Goal: Use online tool/utility: Utilize a website feature to perform a specific function

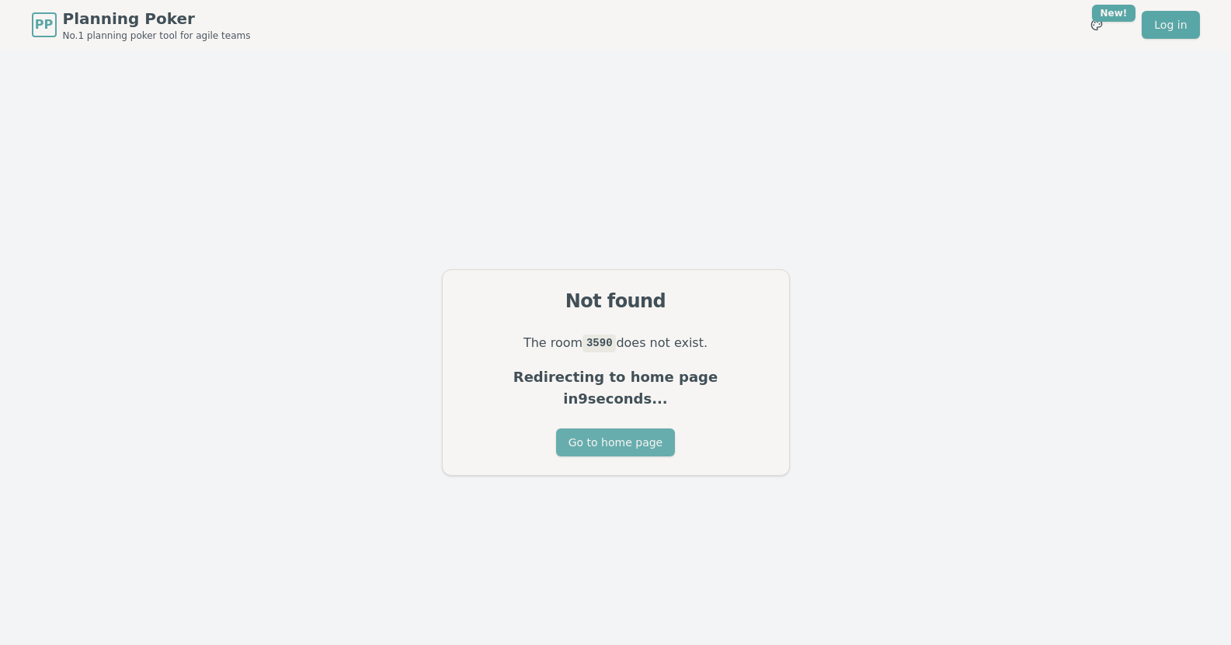
click at [624, 435] on button "Go to home page" at bounding box center [615, 443] width 119 height 28
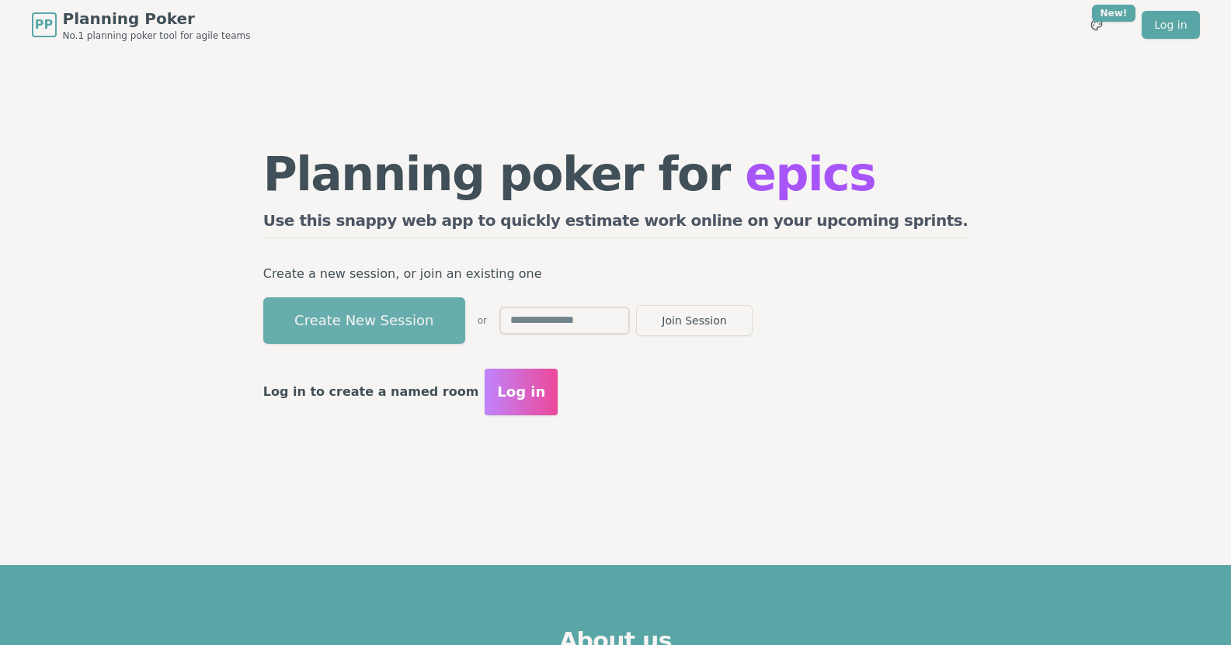
click at [450, 322] on button "Create New Session" at bounding box center [364, 320] width 202 height 47
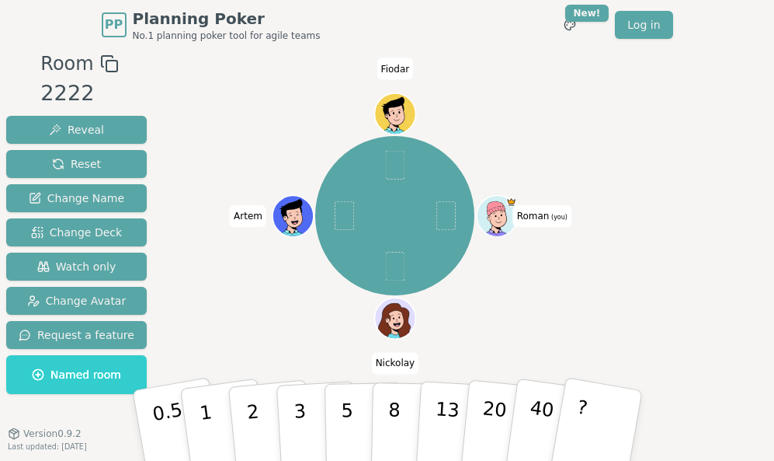
scroll to position [16, 0]
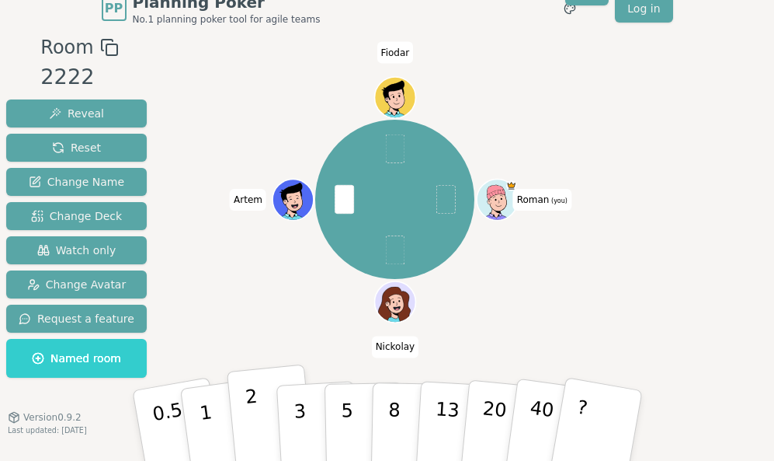
click at [262, 419] on button "2" at bounding box center [270, 425] width 89 height 123
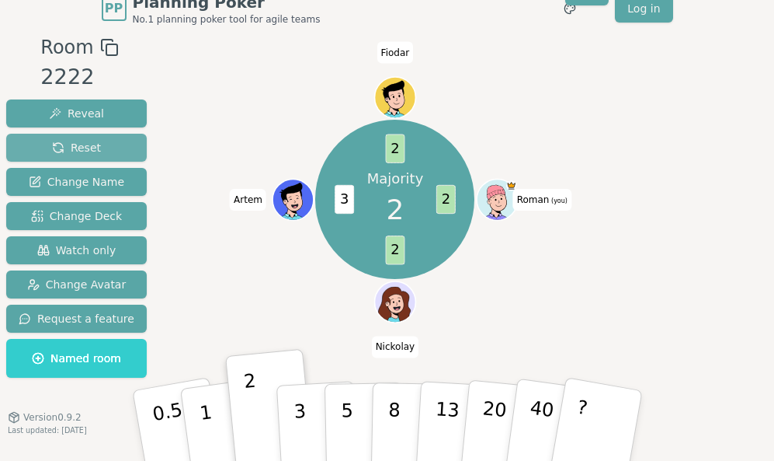
click at [96, 148] on button "Reset" at bounding box center [76, 148] width 141 height 28
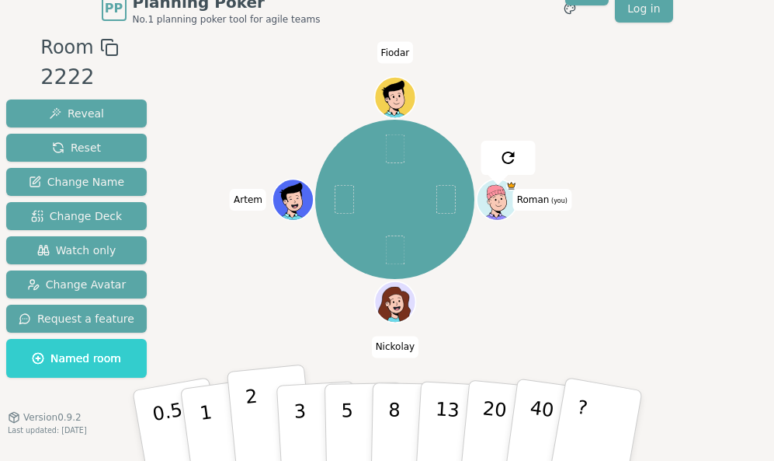
click at [261, 422] on button "2" at bounding box center [270, 425] width 89 height 123
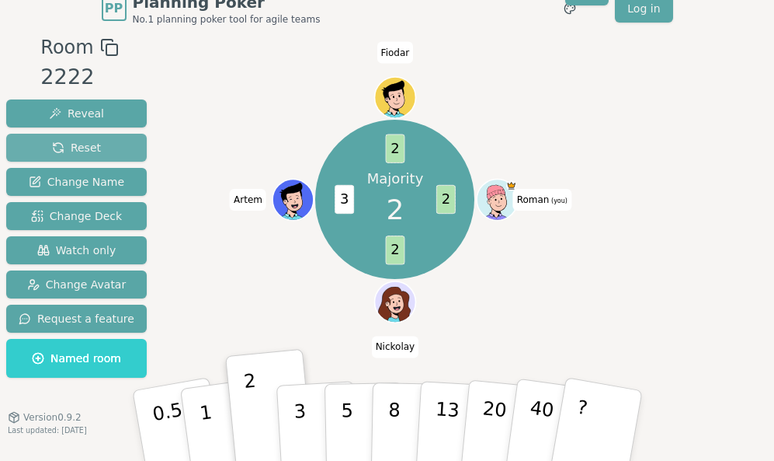
click at [72, 146] on span "Reset" at bounding box center [76, 148] width 49 height 16
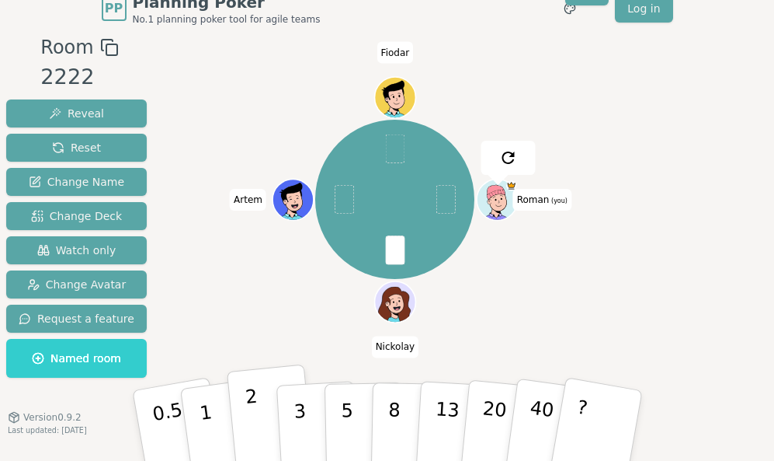
click at [247, 418] on p "2" at bounding box center [254, 427] width 20 height 85
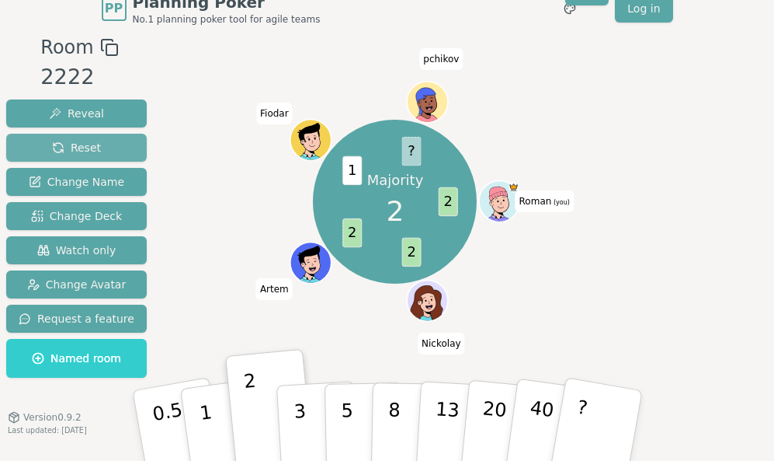
click at [81, 150] on span "Reset" at bounding box center [76, 148] width 49 height 16
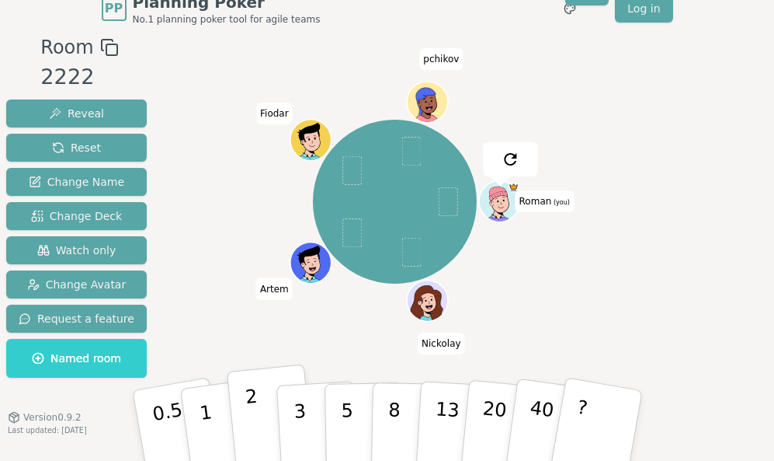
click at [265, 432] on button "2" at bounding box center [270, 425] width 89 height 123
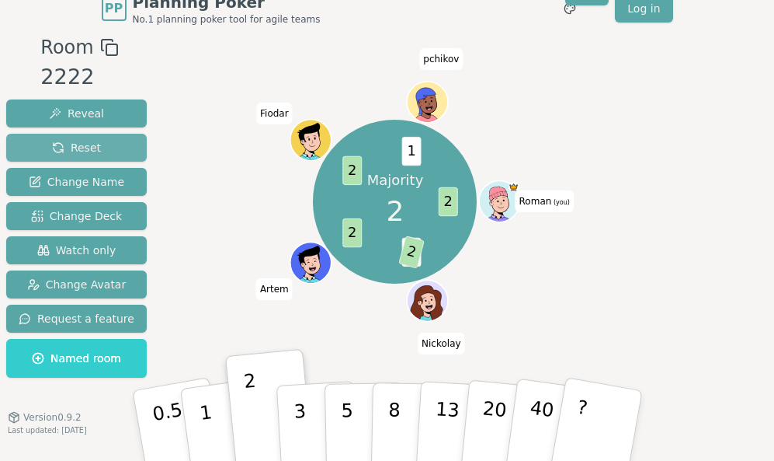
click at [92, 150] on span "Reset" at bounding box center [76, 148] width 49 height 16
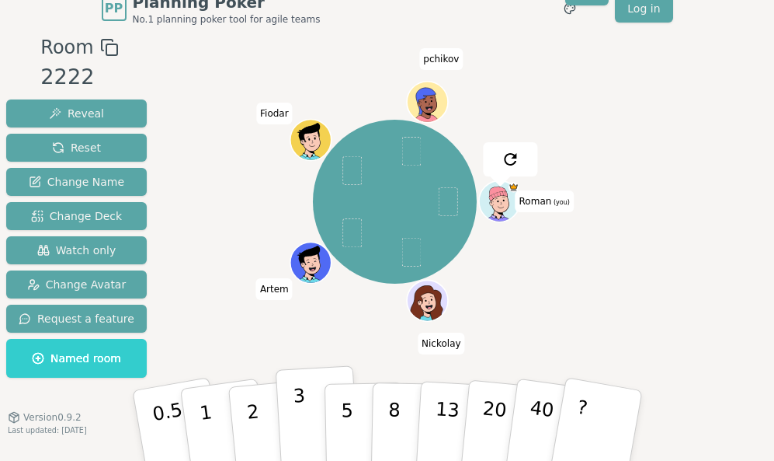
click at [299, 412] on p "3" at bounding box center [300, 426] width 17 height 85
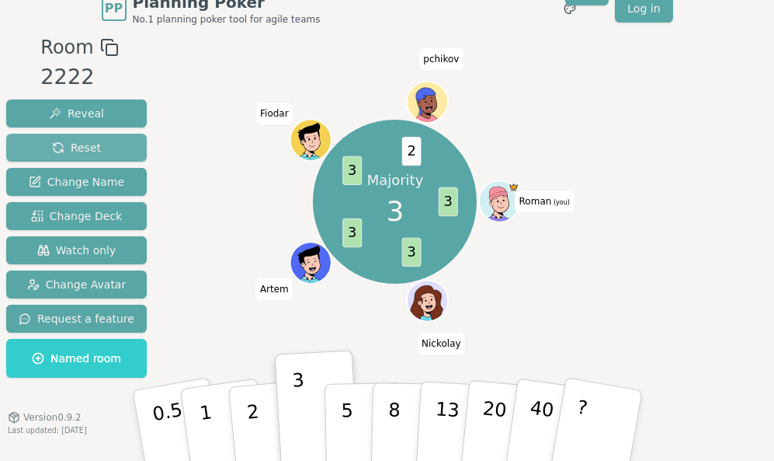
click at [68, 141] on span "Reset" at bounding box center [76, 148] width 49 height 16
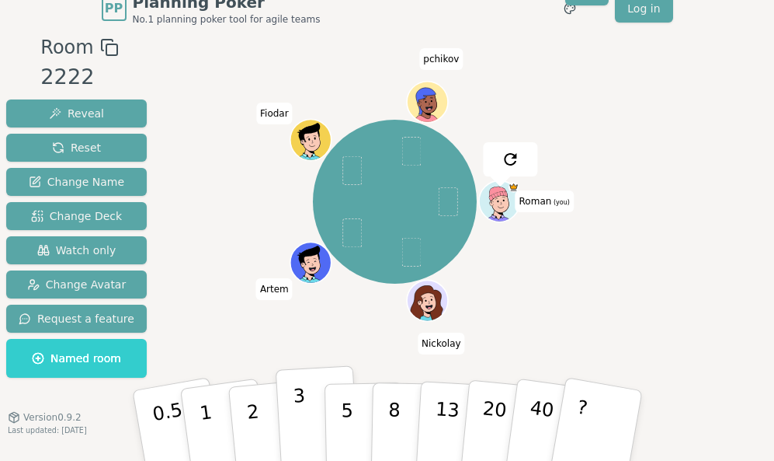
click at [297, 423] on p "3" at bounding box center [300, 426] width 17 height 85
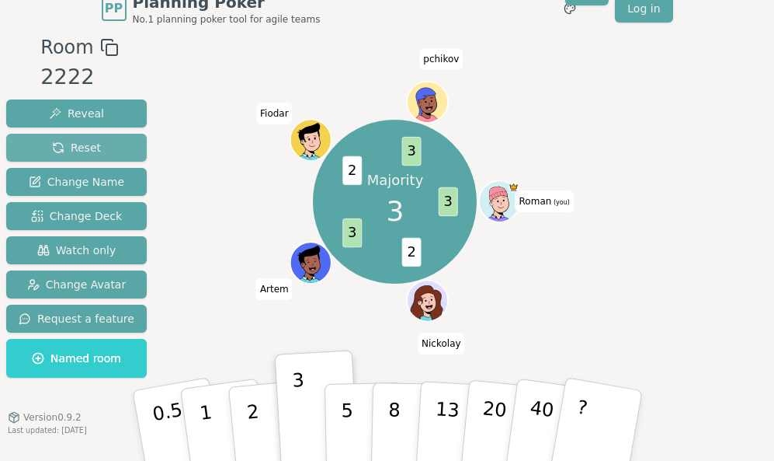
click at [89, 145] on span "Reset" at bounding box center [76, 148] width 49 height 16
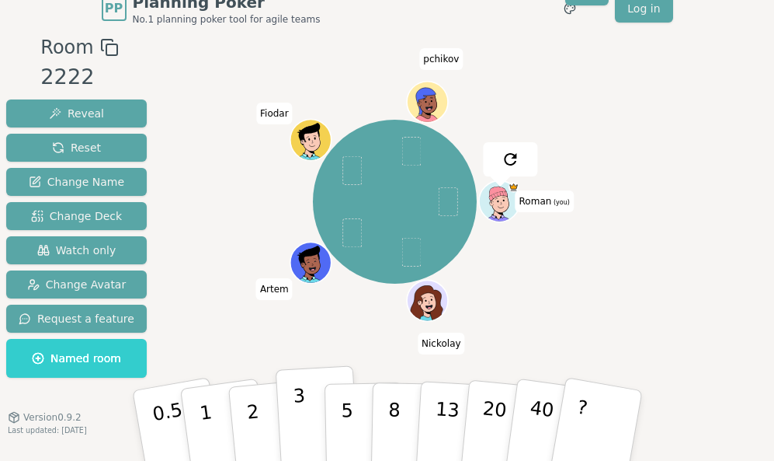
click at [307, 421] on button "3" at bounding box center [317, 425] width 85 height 121
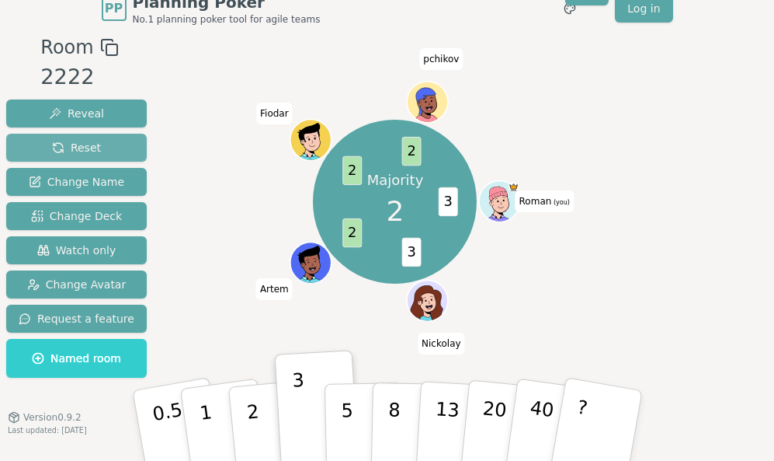
click at [88, 147] on span "Reset" at bounding box center [76, 148] width 49 height 16
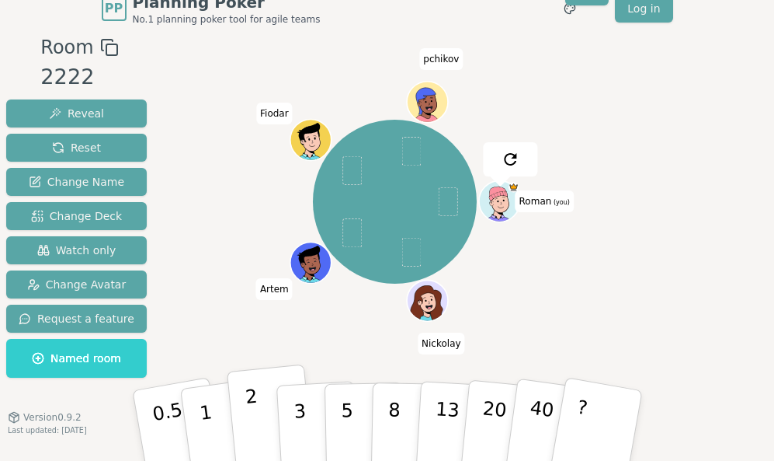
click at [250, 417] on p "2" at bounding box center [254, 427] width 20 height 85
